Goal: Task Accomplishment & Management: Manage account settings

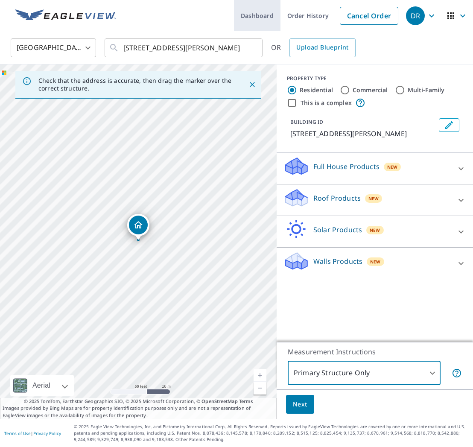
click at [297, 14] on link "Order History" at bounding box center [307, 15] width 55 height 31
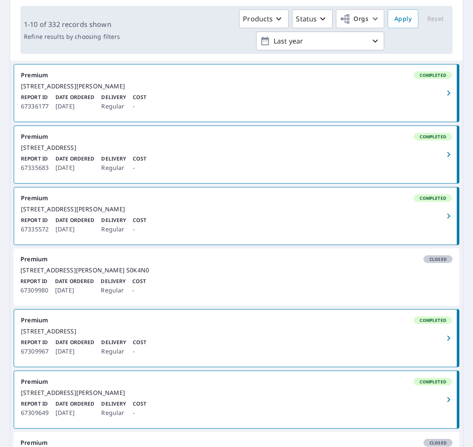
scroll to position [122, 0]
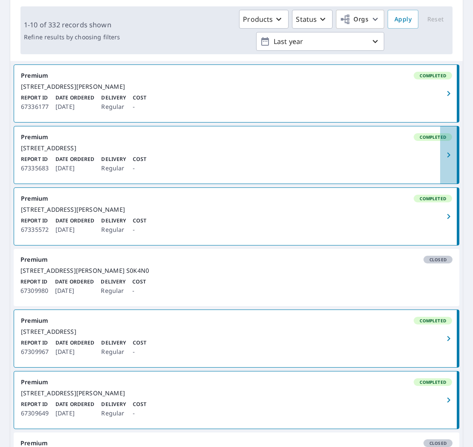
click at [447, 160] on icon "button" at bounding box center [448, 155] width 10 height 10
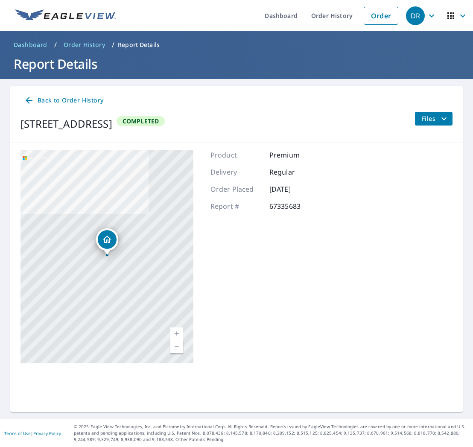
click at [433, 117] on span "Files" at bounding box center [434, 118] width 27 height 10
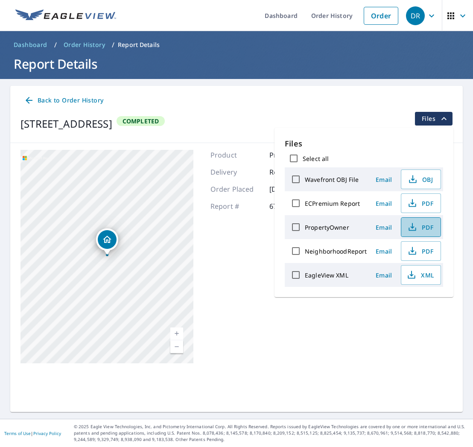
click at [423, 230] on span "PDF" at bounding box center [419, 227] width 27 height 10
click at [421, 202] on span "PDF" at bounding box center [419, 203] width 27 height 10
